Goal: Task Accomplishment & Management: Manage account settings

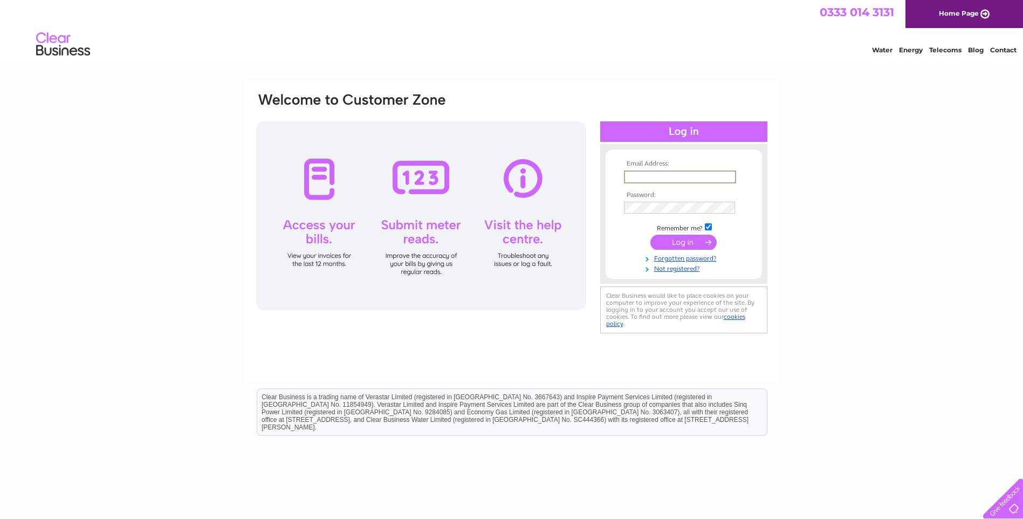
click at [637, 178] on input "text" at bounding box center [680, 176] width 112 height 13
type input "[PERSON_NAME][EMAIL_ADDRESS][DOMAIN_NAME]"
click at [650, 235] on input "submit" at bounding box center [683, 242] width 66 height 15
click at [679, 243] on input "submit" at bounding box center [683, 242] width 66 height 15
click at [644, 170] on input "text" at bounding box center [679, 176] width 111 height 12
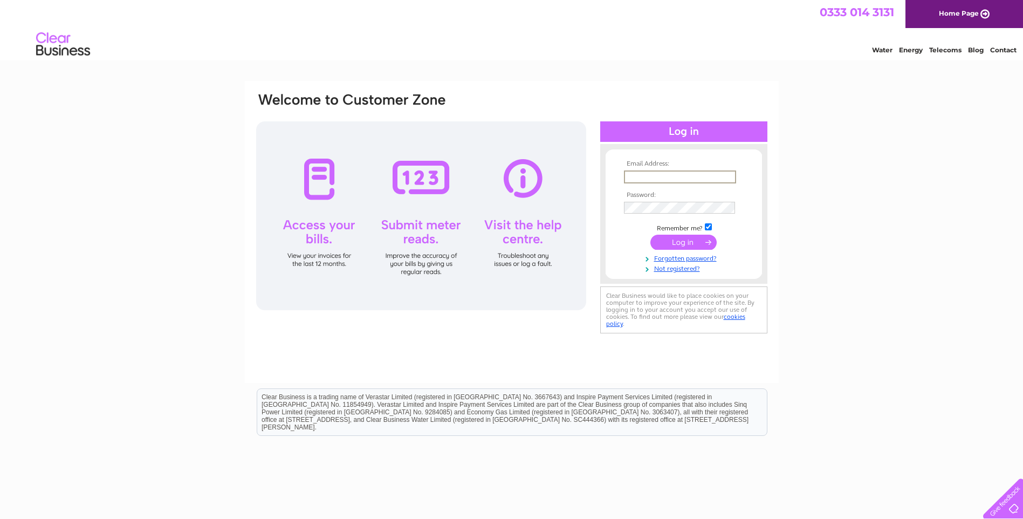
type input "ssd_ltd@btconnect.com"
click at [679, 243] on input "submit" at bounding box center [683, 241] width 66 height 15
click at [676, 277] on link "Not registered?" at bounding box center [685, 277] width 122 height 10
click at [634, 176] on input "text" at bounding box center [680, 176] width 112 height 13
type input "ssd_ltd@btconnect.com"
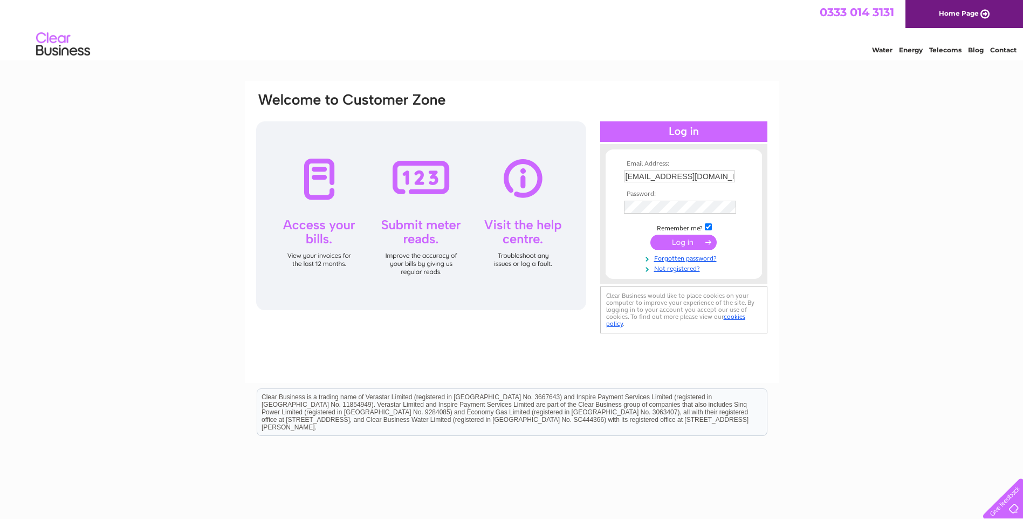
click at [675, 244] on input "submit" at bounding box center [683, 242] width 66 height 15
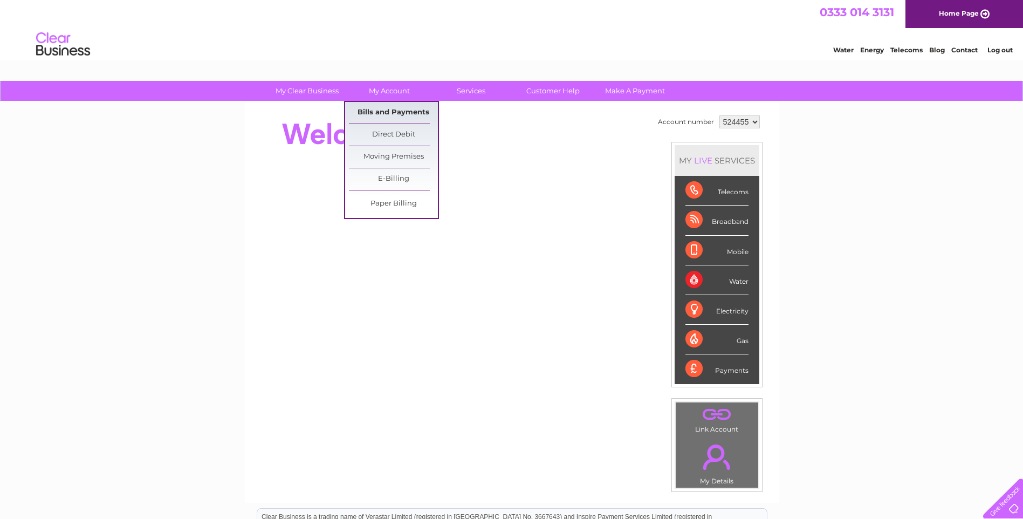
click at [397, 110] on link "Bills and Payments" at bounding box center [393, 113] width 89 height 22
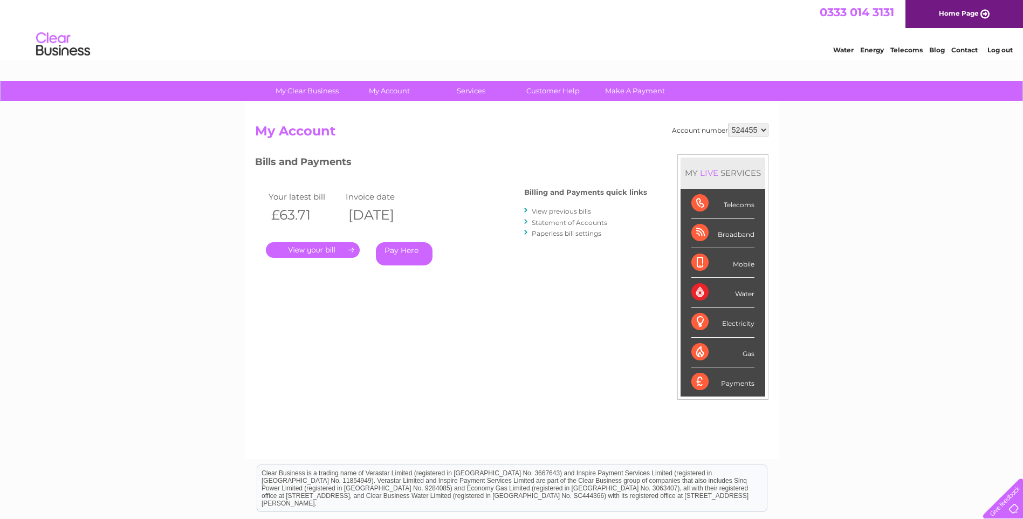
click at [764, 131] on select "524455 910482" at bounding box center [748, 129] width 40 height 13
select select "910482"
click at [728, 123] on select "524455 910482" at bounding box center [748, 129] width 40 height 13
click at [762, 131] on select "524455 910482" at bounding box center [748, 129] width 40 height 13
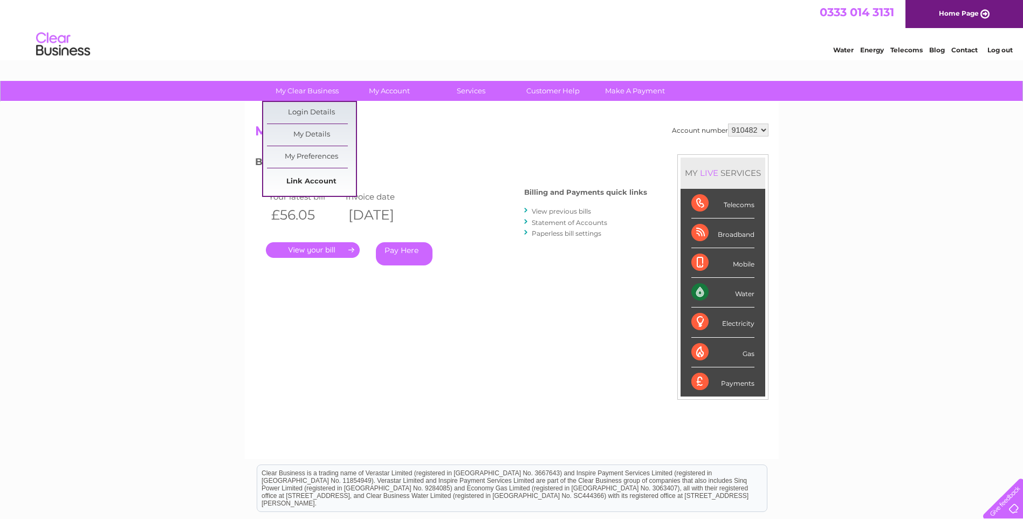
click at [314, 178] on link "Link Account" at bounding box center [311, 182] width 89 height 22
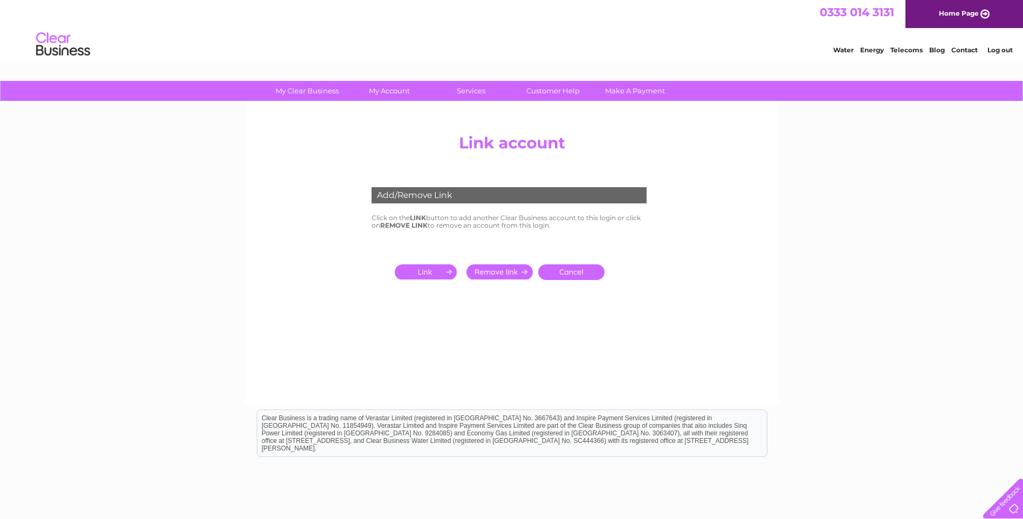
click at [417, 272] on input "submit" at bounding box center [428, 271] width 66 height 15
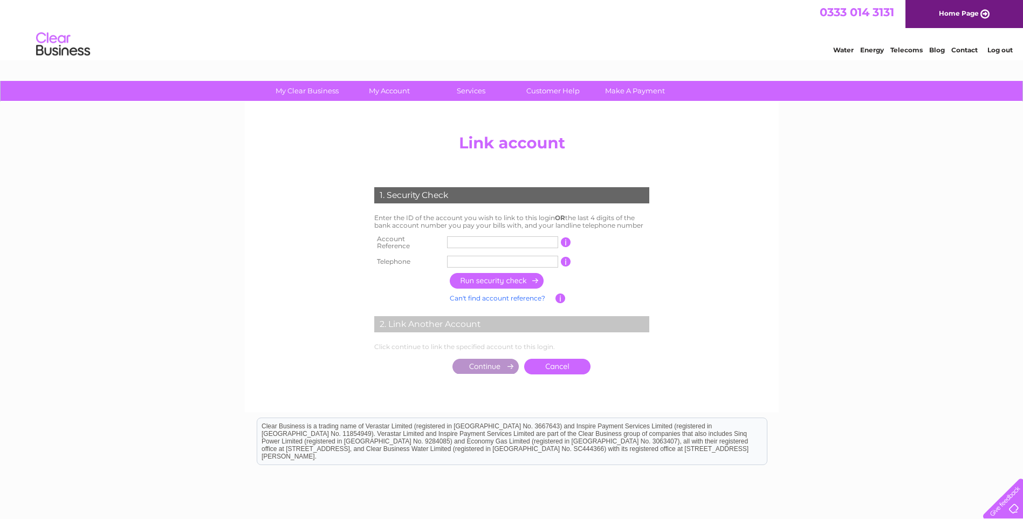
click at [453, 241] on input "text" at bounding box center [502, 242] width 111 height 12
type input "30298729"
click at [473, 258] on input "text" at bounding box center [502, 262] width 111 height 12
type input "01330820005"
click at [529, 276] on input "button" at bounding box center [497, 281] width 95 height 16
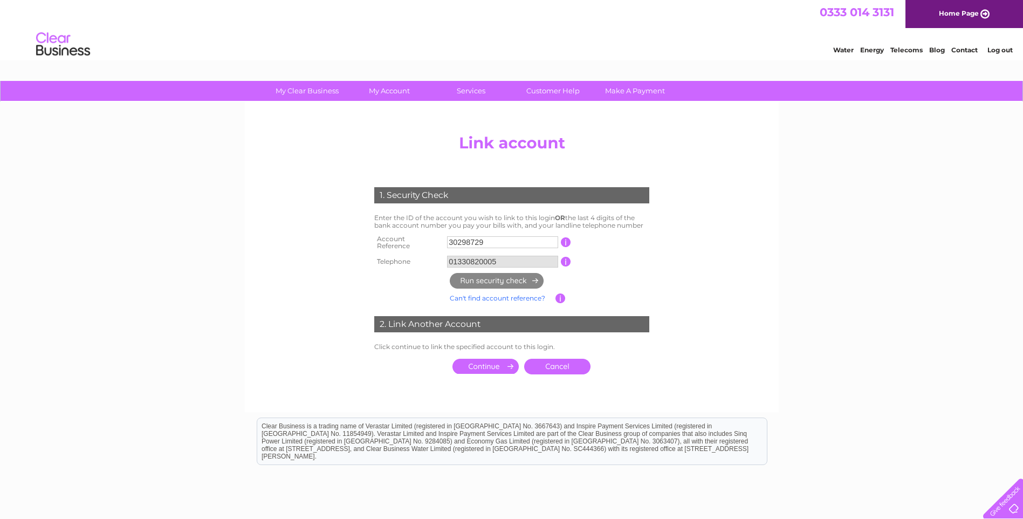
click at [485, 366] on input "submit" at bounding box center [485, 366] width 66 height 15
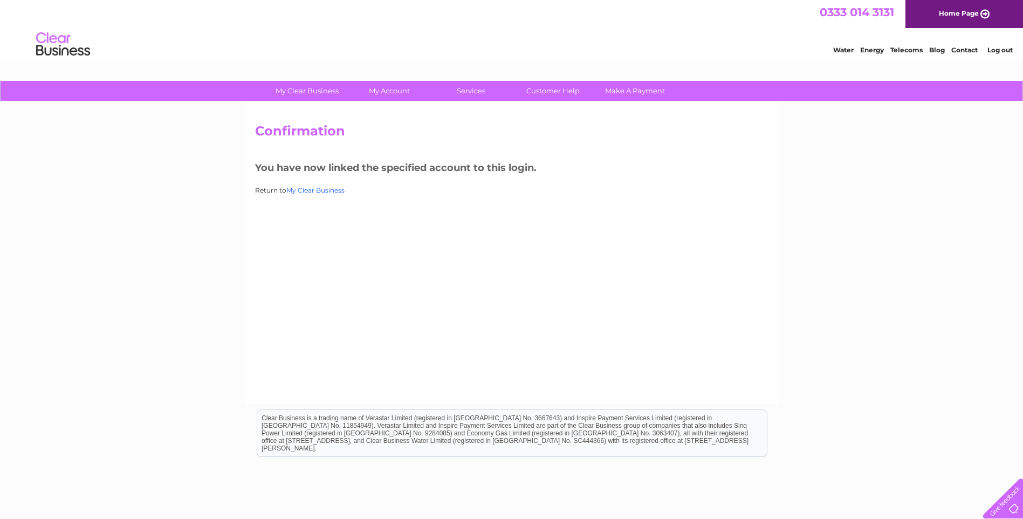
click at [318, 192] on link "My Clear Business" at bounding box center [315, 190] width 58 height 8
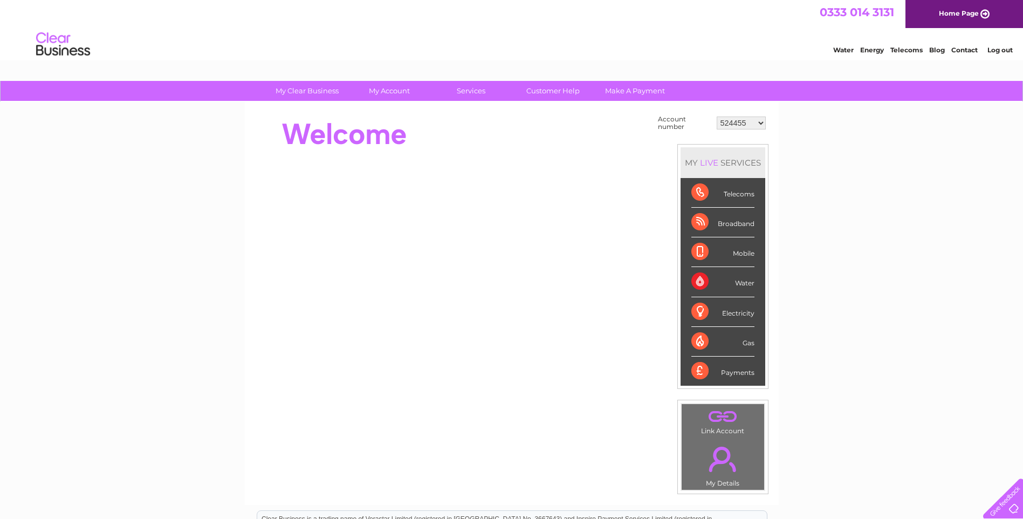
click at [764, 121] on select "524455 910482 30298729" at bounding box center [741, 122] width 49 height 13
select select "30298729"
click at [717, 116] on select "524455 910482 30298729" at bounding box center [741, 122] width 49 height 13
click at [761, 120] on select "524455 910482 30298729" at bounding box center [741, 122] width 49 height 13
select select "910482"
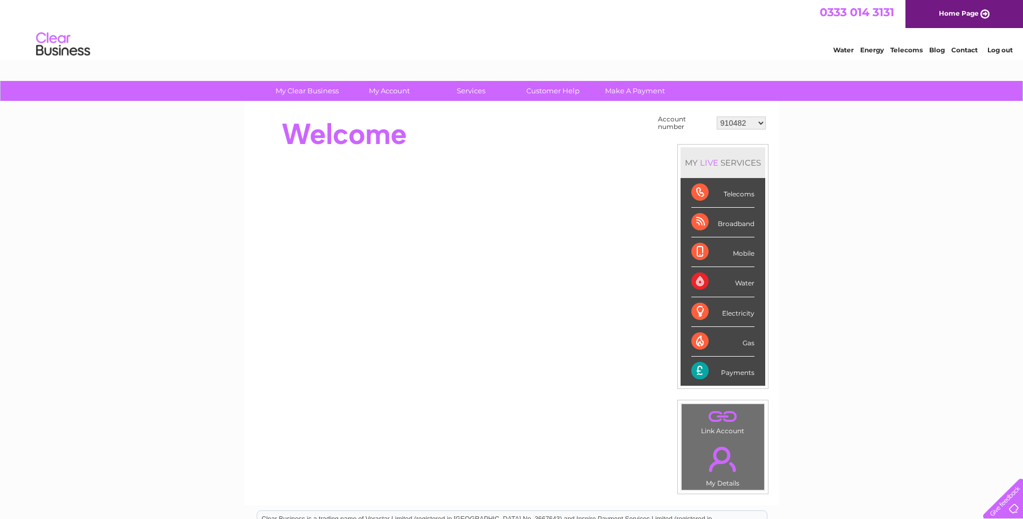
click at [717, 116] on select "524455 910482 30298729" at bounding box center [741, 122] width 49 height 13
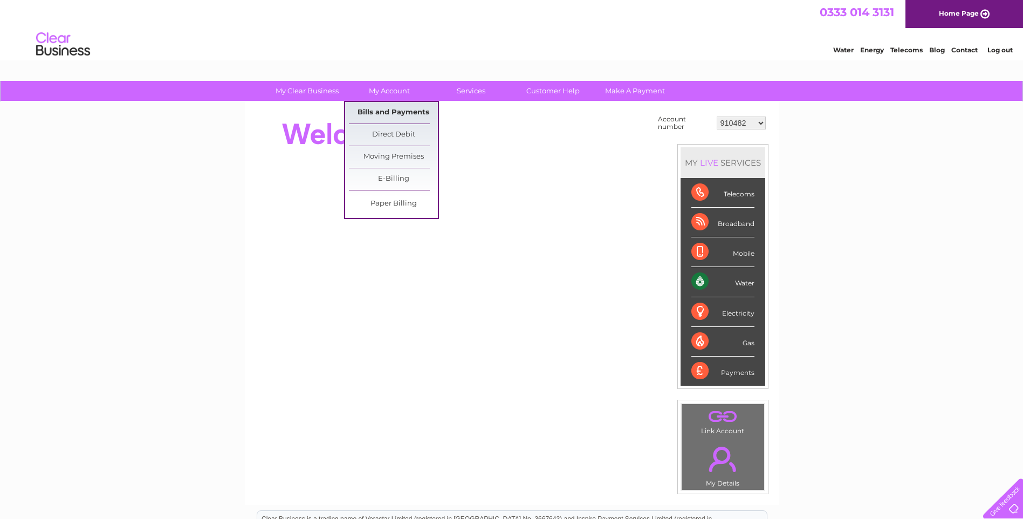
click at [392, 106] on link "Bills and Payments" at bounding box center [393, 113] width 89 height 22
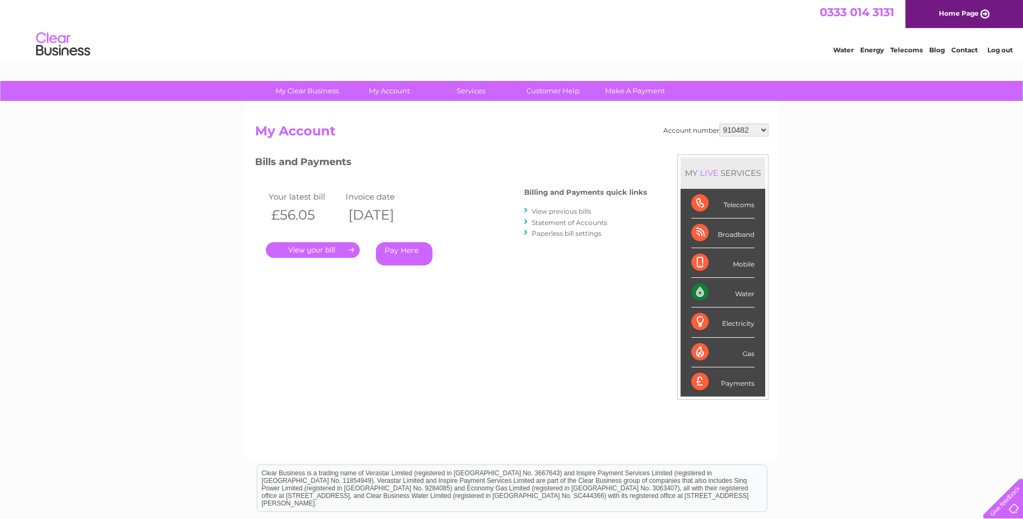
click at [762, 131] on select "524455 910482 30298729" at bounding box center [743, 129] width 49 height 13
select select "524455"
click at [719, 123] on select "524455 910482 30298729" at bounding box center [743, 129] width 49 height 13
click at [315, 251] on link "." at bounding box center [313, 250] width 94 height 16
